Goal: Answer question/provide support

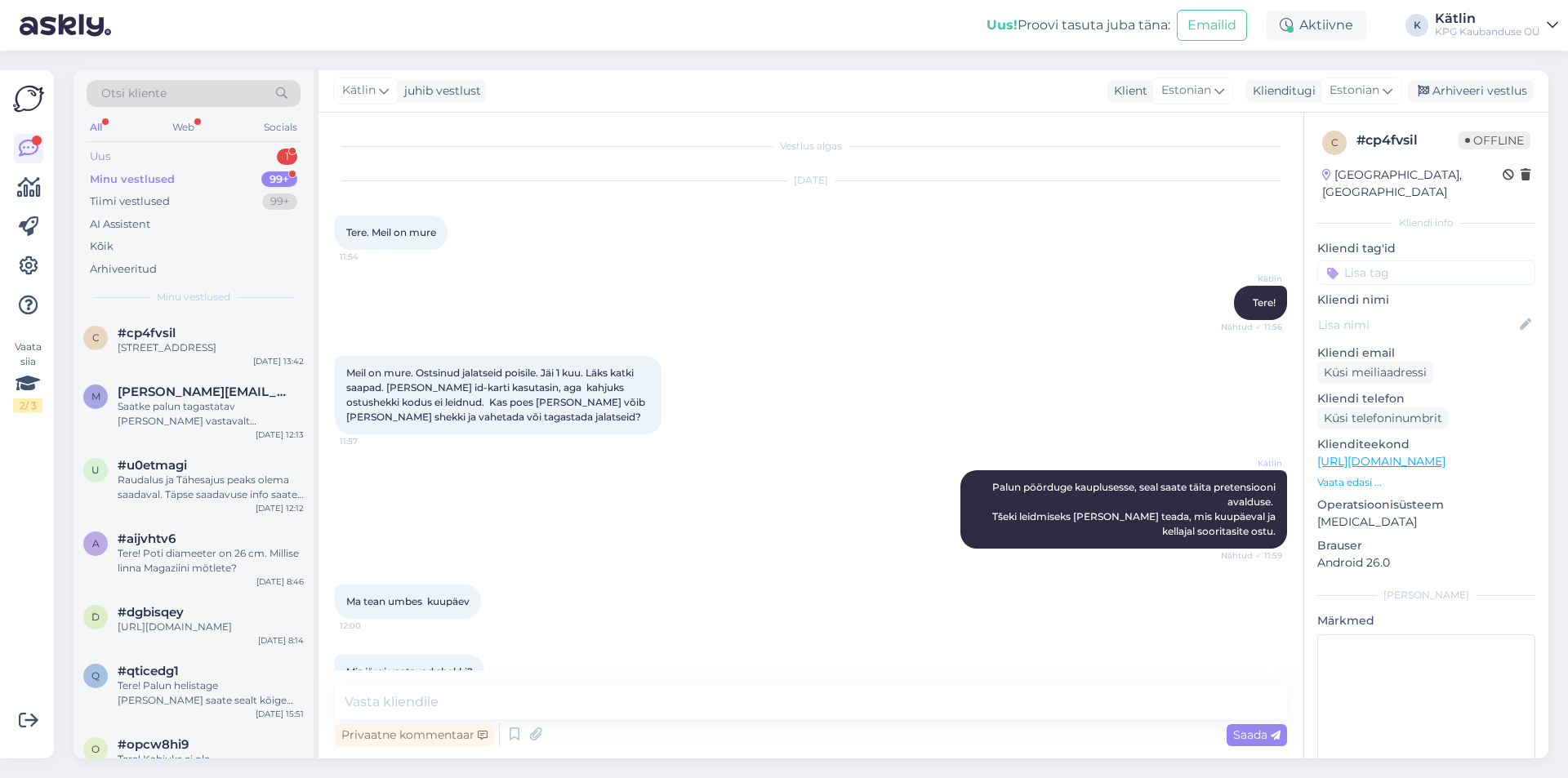
scroll to position [1270, 0]
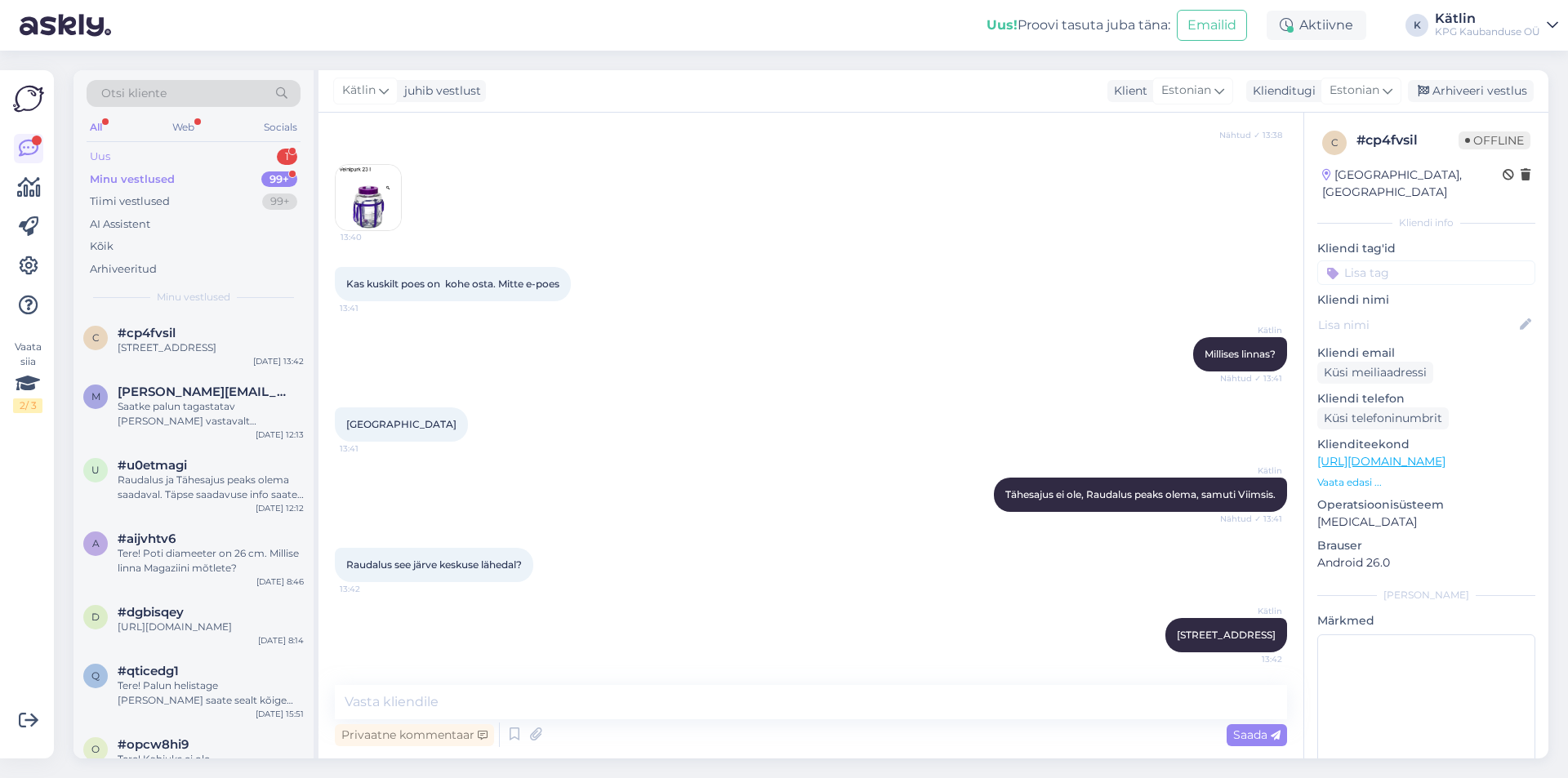
click at [201, 150] on div "Uus 1" at bounding box center [193, 156] width 214 height 23
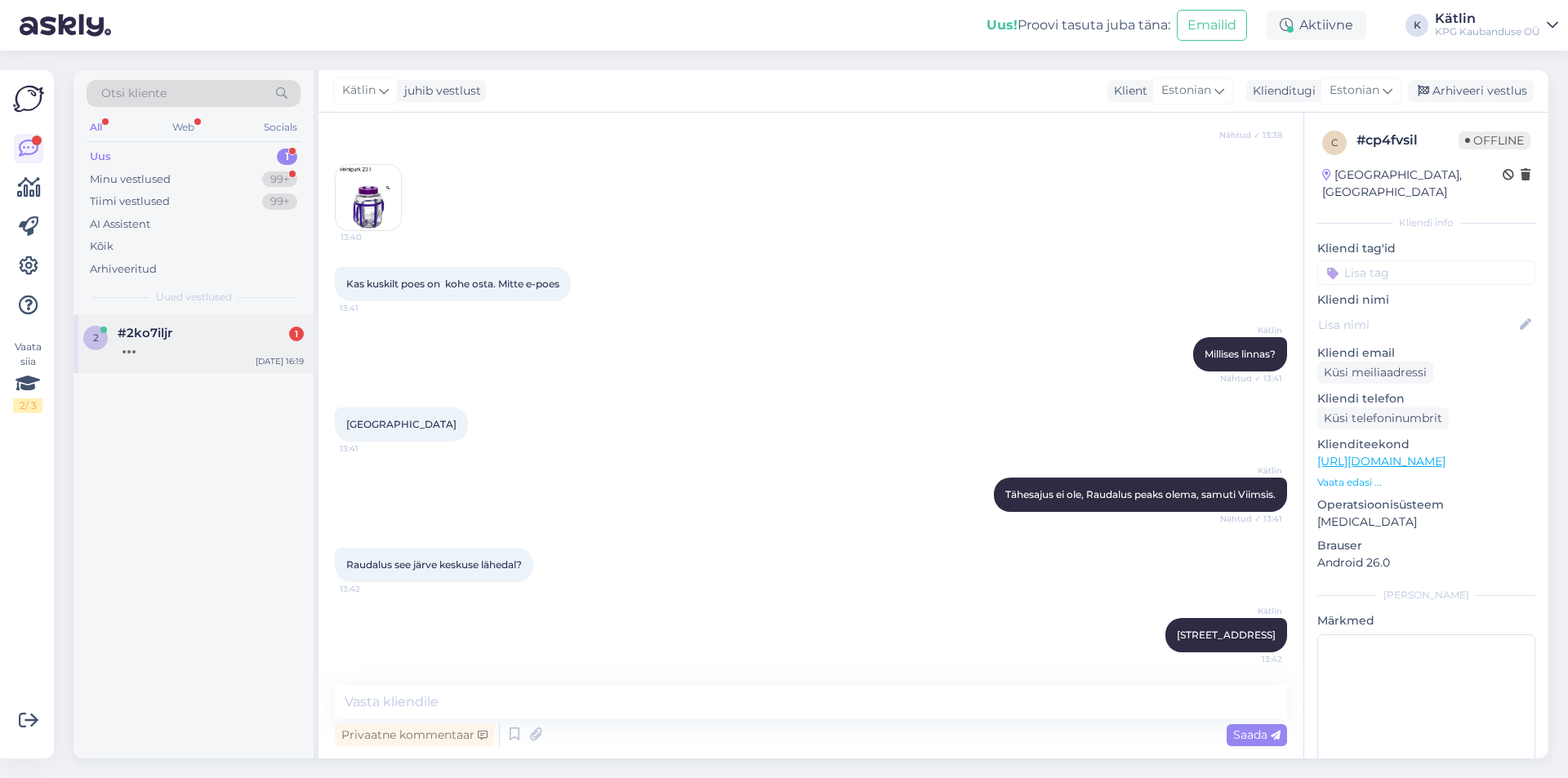
click at [148, 349] on div at bounding box center [210, 347] width 186 height 15
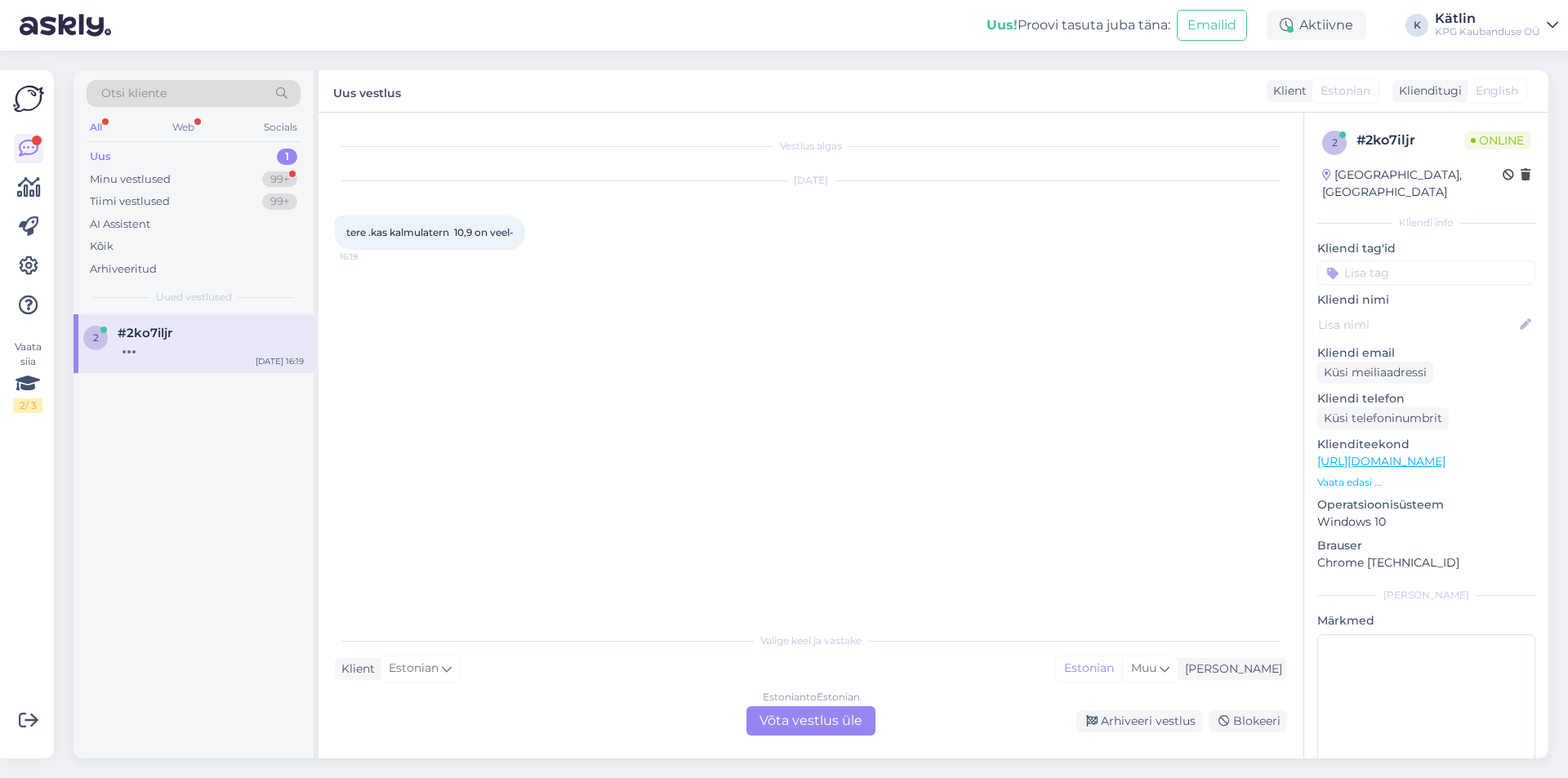
click at [801, 720] on div "Estonian to Estonian Võta vestlus üle" at bounding box center [811, 721] width 129 height 29
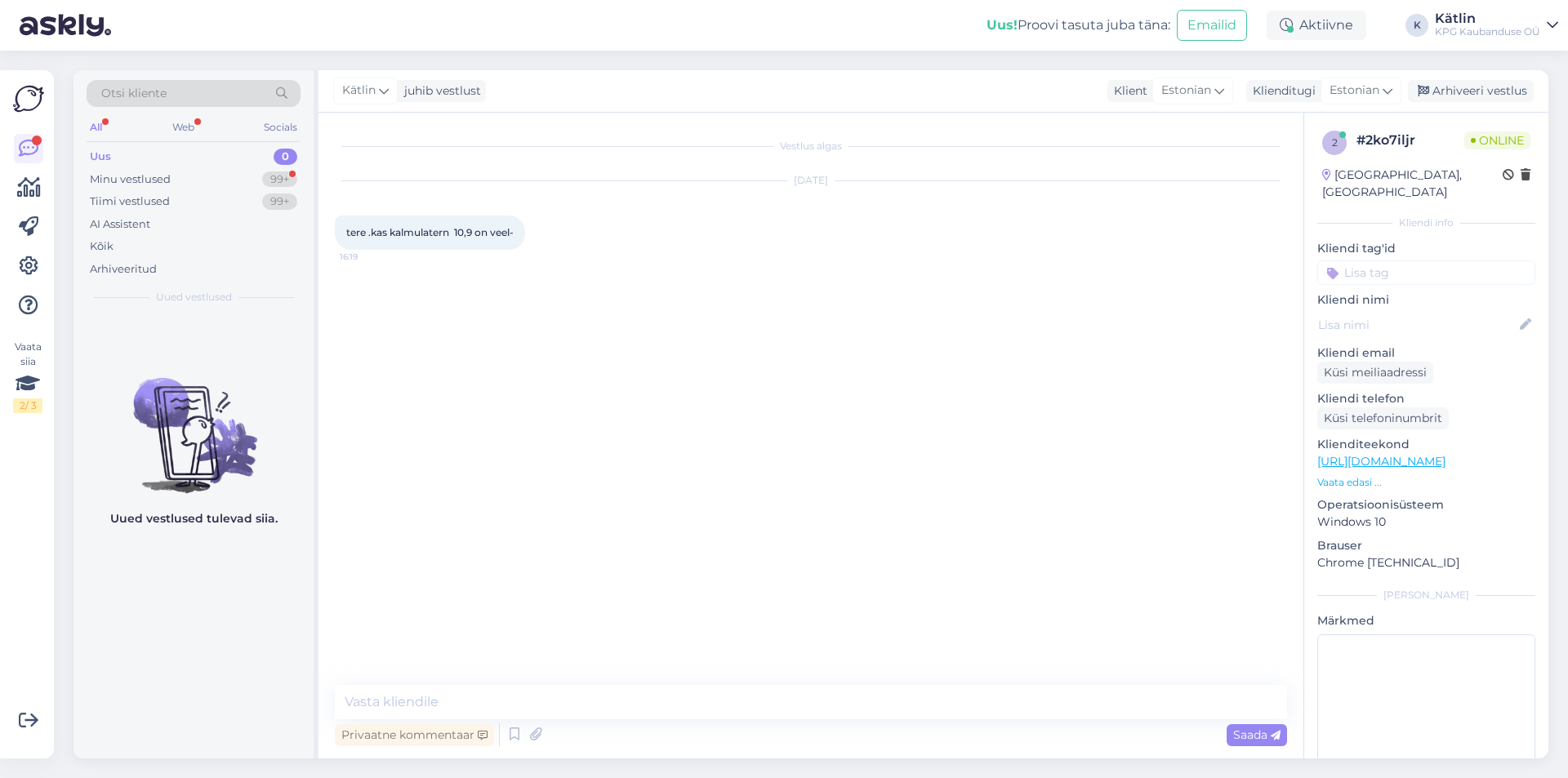
click at [1445, 454] on link "[URL][DOMAIN_NAME]" at bounding box center [1381, 461] width 128 height 15
click at [590, 691] on textarea at bounding box center [811, 702] width 953 height 34
type textarea "Y"
type textarea "Tere!"
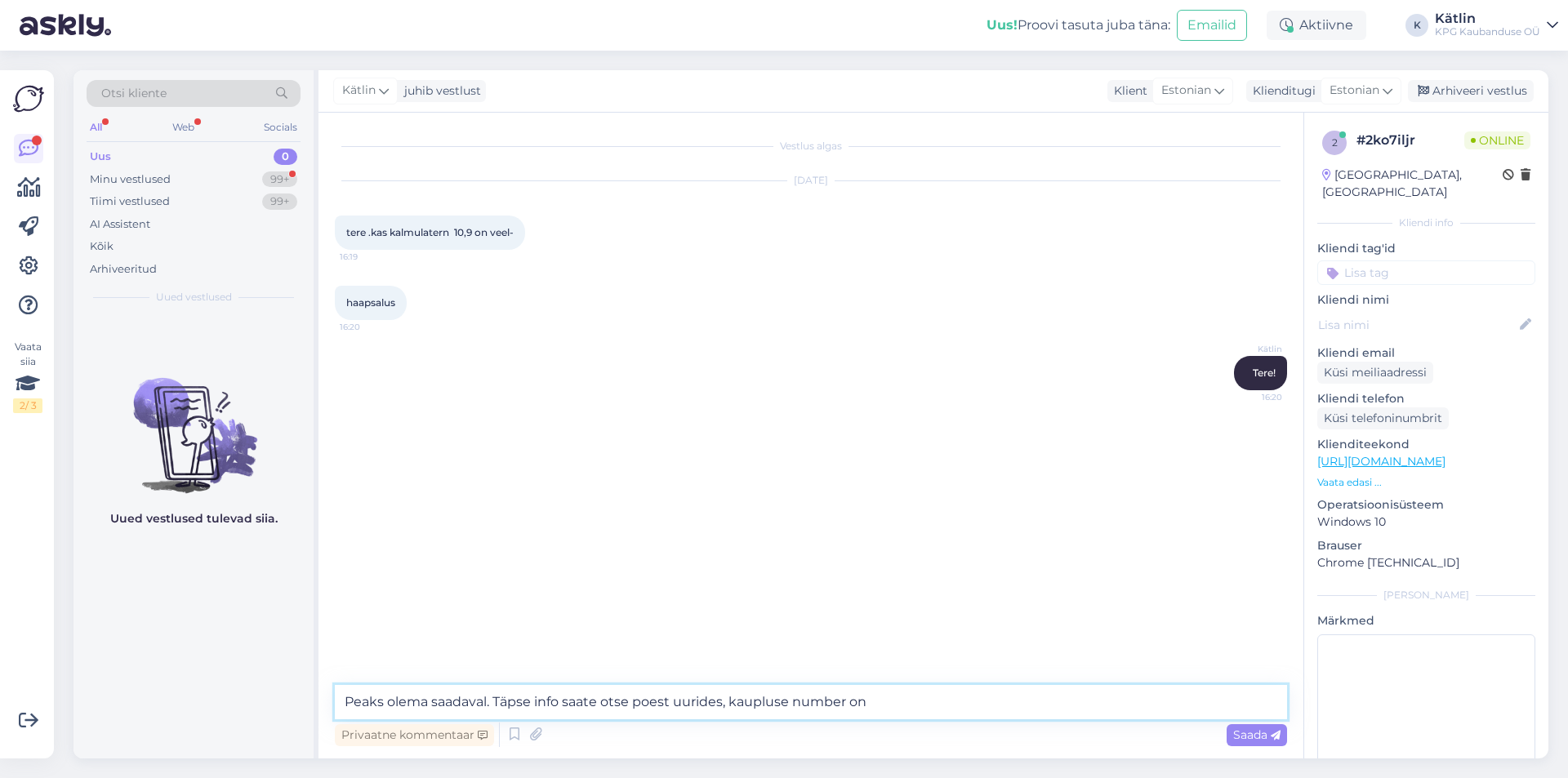
paste textarea "5553 0842"
type textarea "Peaks olema saadaval. Täpse info saate otse poest uurides, kaupluse number on 5…"
